Goal: Information Seeking & Learning: Learn about a topic

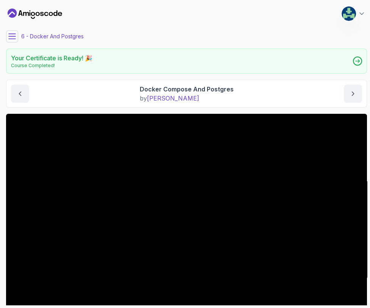
click at [93, 11] on div "My Courses Spring Boot for Beginners 70 Points Long-[PERSON_NAME] Student" at bounding box center [186, 13] width 361 height 21
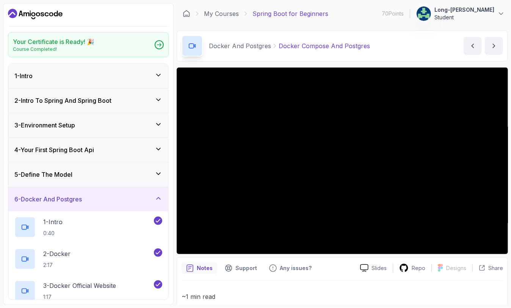
click at [200, 268] on p "Notes" at bounding box center [205, 268] width 16 height 8
click at [191, 268] on icon "notes button" at bounding box center [190, 268] width 8 height 8
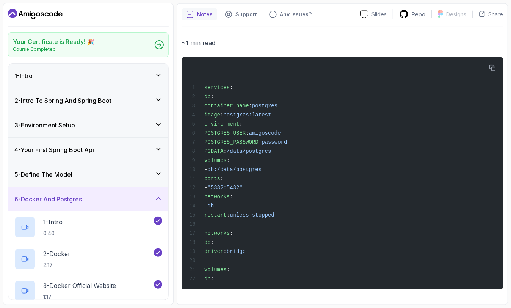
scroll to position [260, 0]
click at [370, 64] on icon "button" at bounding box center [492, 67] width 7 height 7
click at [125, 16] on div at bounding box center [88, 14] width 161 height 12
click at [370, 39] on p "~1 min read" at bounding box center [341, 43] width 321 height 11
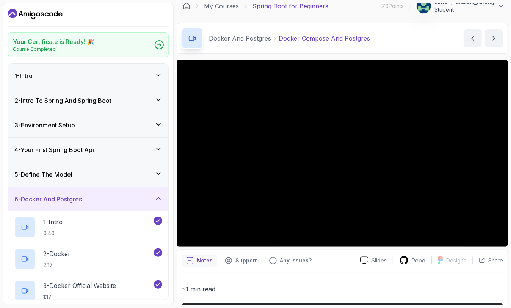
scroll to position [0, 0]
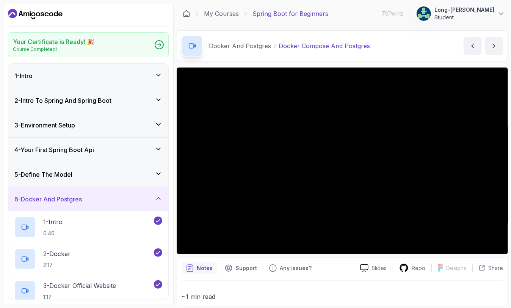
click at [370, 18] on div "70 Points Long-[PERSON_NAME] Student" at bounding box center [443, 13] width 123 height 15
click at [125, 6] on div "Your Certificate is Ready! 🎉 Course Completed! 1 - Intro 2 - Intro To Spring An…" at bounding box center [88, 154] width 171 height 302
click at [232, 19] on div "My Courses Spring Boot for Beginners 70 Points Long-[PERSON_NAME] Student" at bounding box center [342, 13] width 331 height 21
click at [113, 14] on div at bounding box center [88, 14] width 161 height 12
